Goal: Navigation & Orientation: Find specific page/section

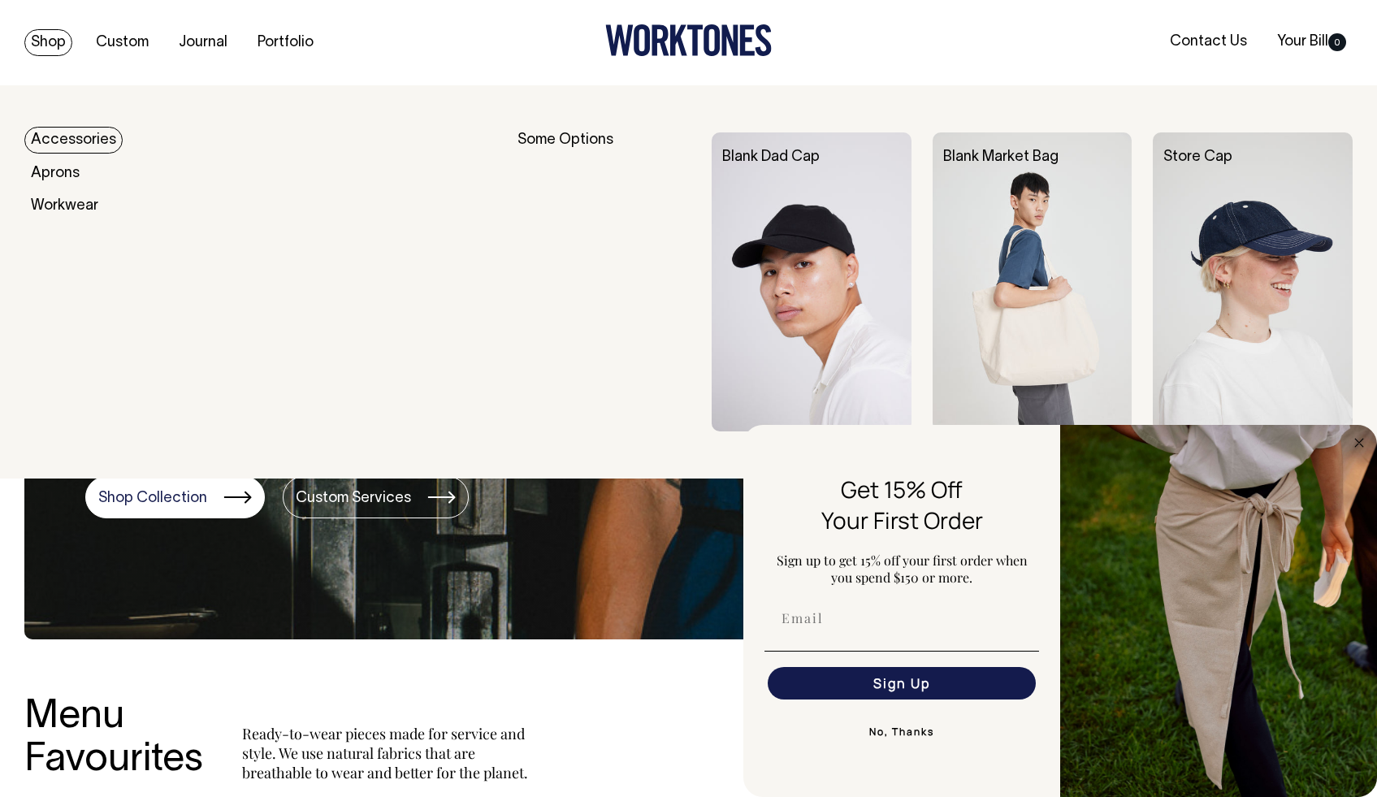
click at [57, 46] on link "Shop" at bounding box center [48, 42] width 48 height 27
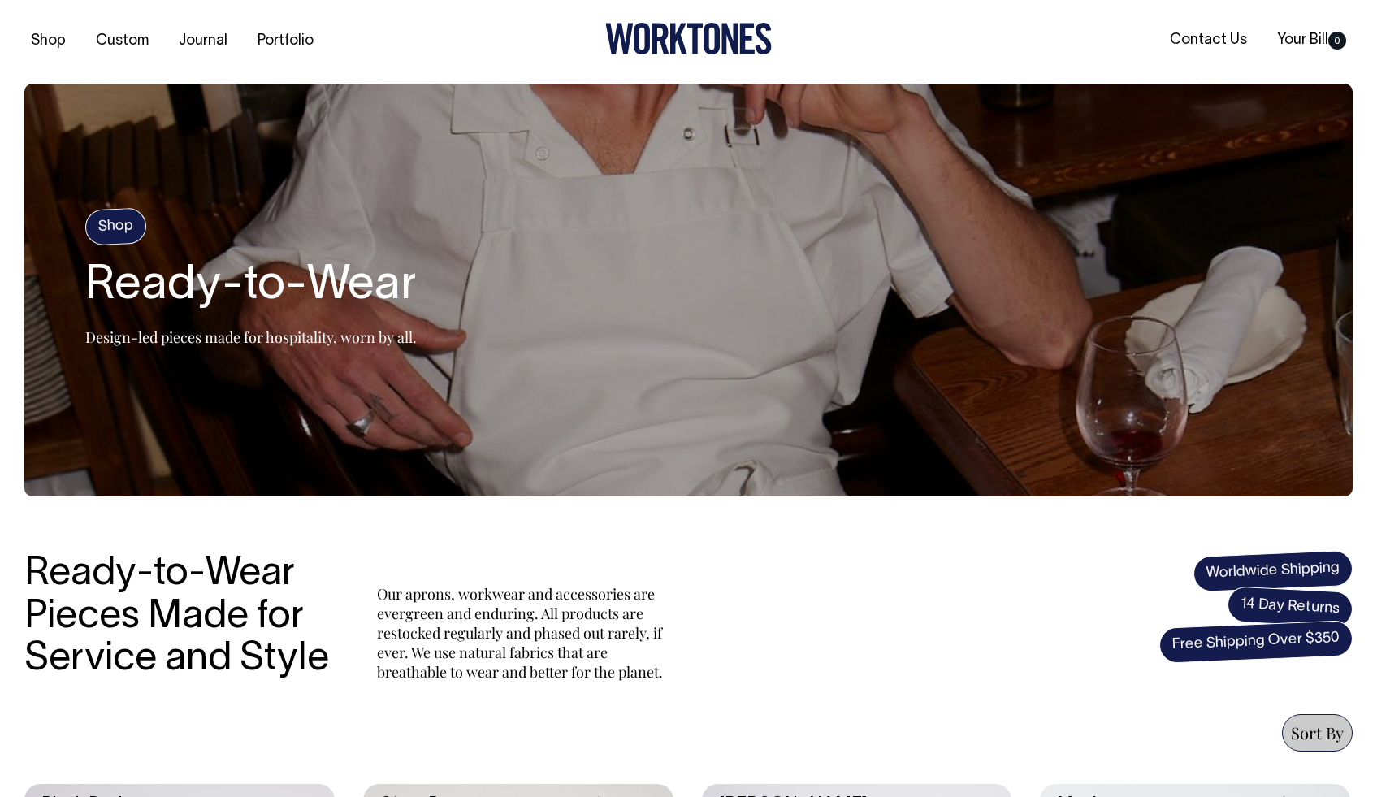
scroll to position [1, 0]
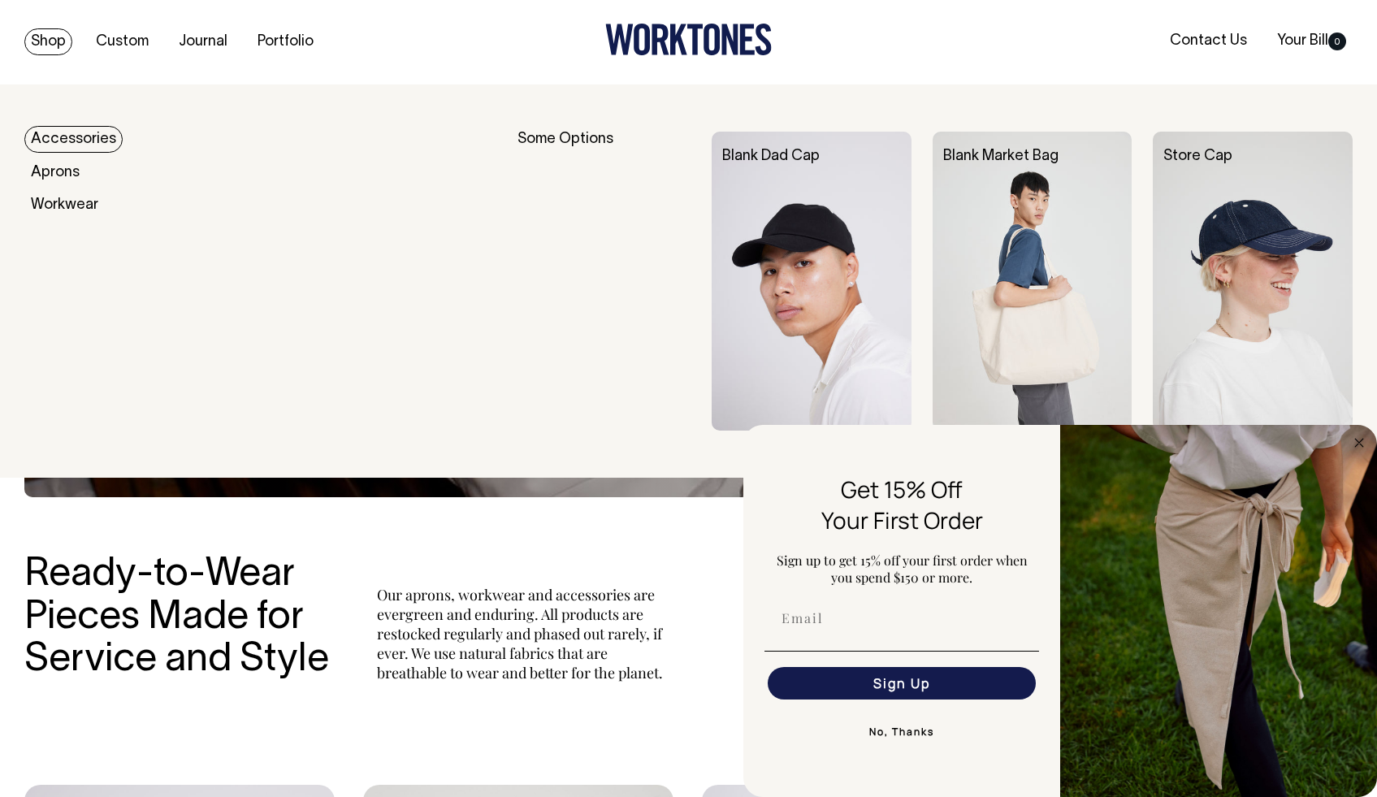
click at [46, 44] on link "Shop" at bounding box center [48, 41] width 48 height 27
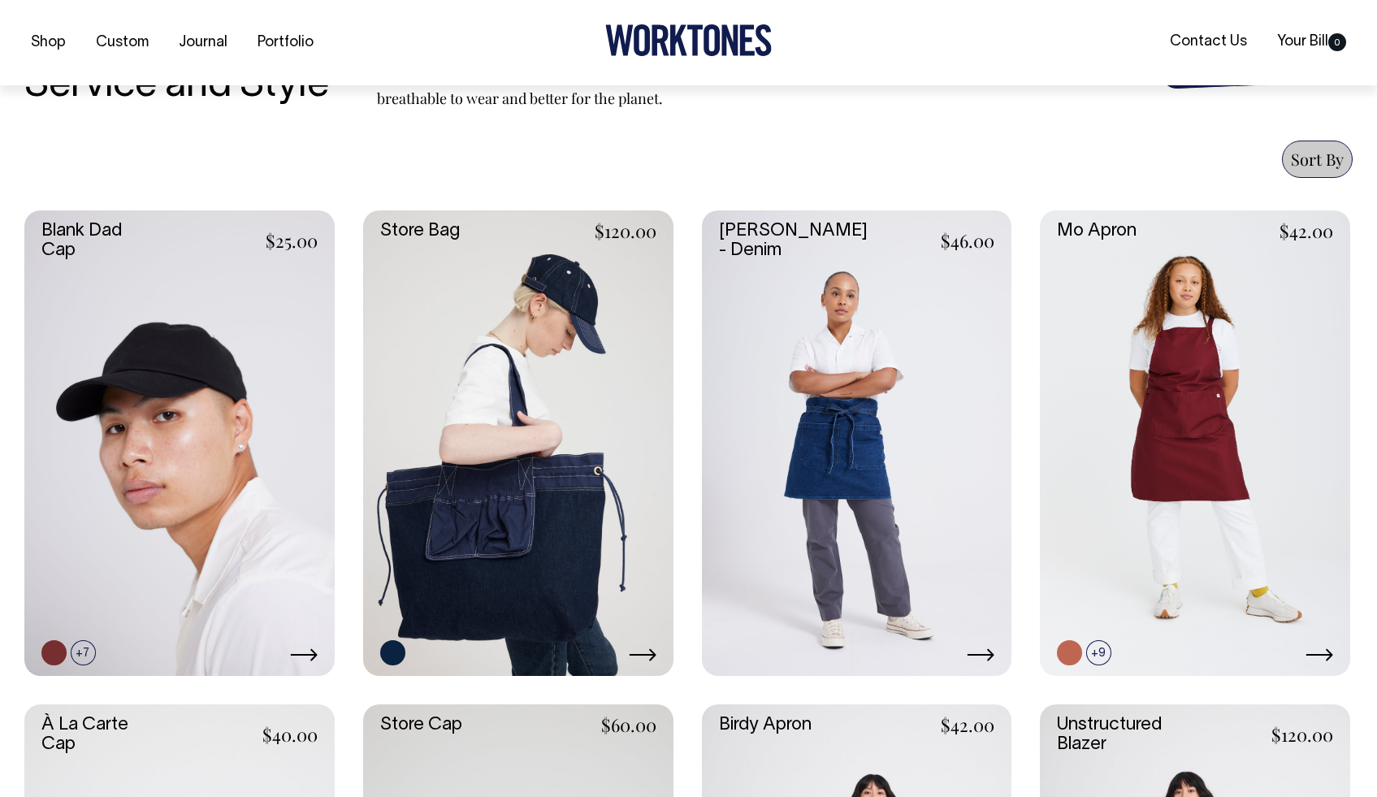
scroll to position [576, 0]
